Goal: Information Seeking & Learning: Check status

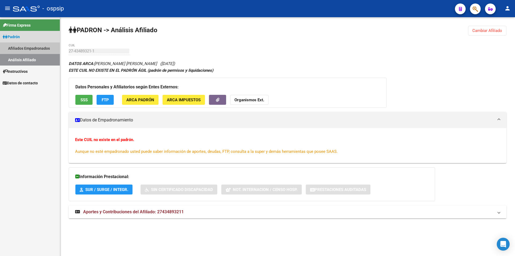
click at [31, 49] on link "Afiliados Empadronados" at bounding box center [30, 48] width 60 height 12
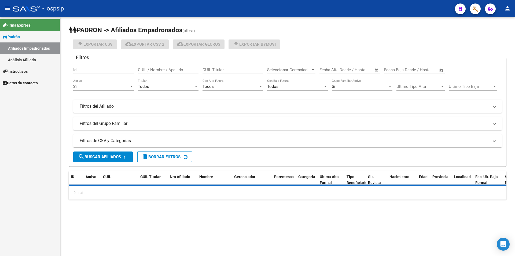
click at [27, 57] on link "Análisis Afiliado" at bounding box center [30, 60] width 60 height 12
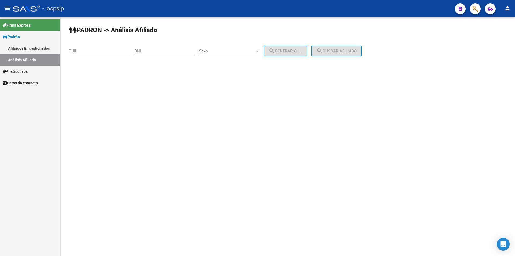
click at [82, 51] on input "CUIL" at bounding box center [99, 51] width 61 height 5
paste input "23-44744954-4"
type input "23-44744954-4"
click at [349, 49] on span "search Buscar afiliado" at bounding box center [336, 51] width 41 height 5
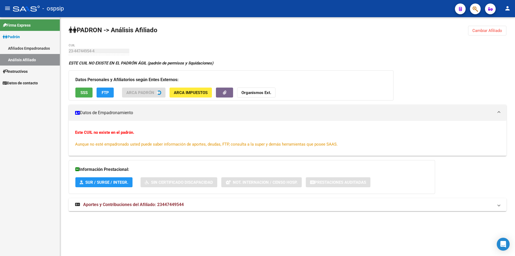
click at [83, 95] on button "SSS" at bounding box center [83, 92] width 17 height 10
